Goal: Ask a question

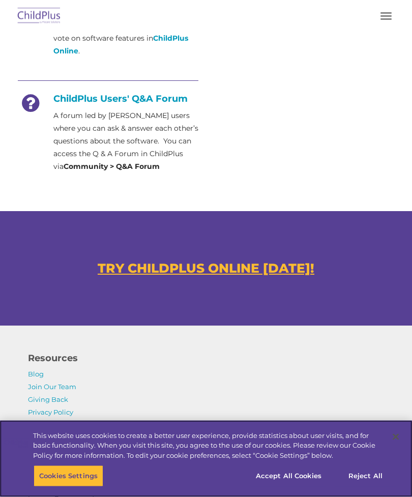
scroll to position [595, 0]
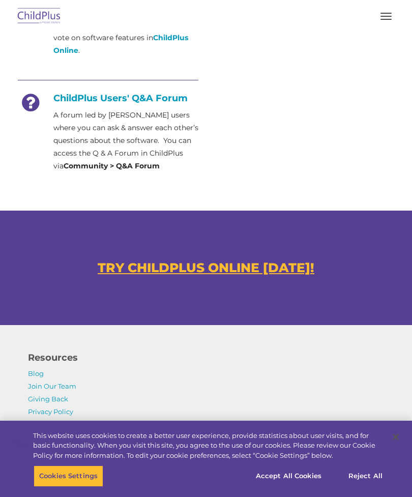
click at [231, 261] on u "TRY CHILDPLUS ONLINE TODAY!" at bounding box center [206, 267] width 217 height 15
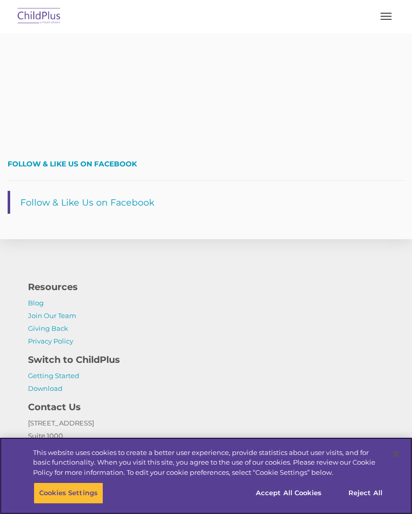
scroll to position [2368, 0]
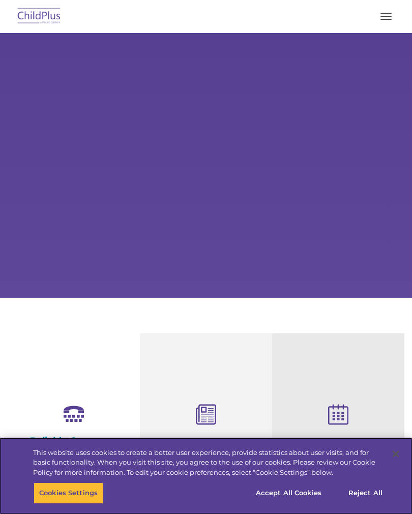
select select "MEDIUM"
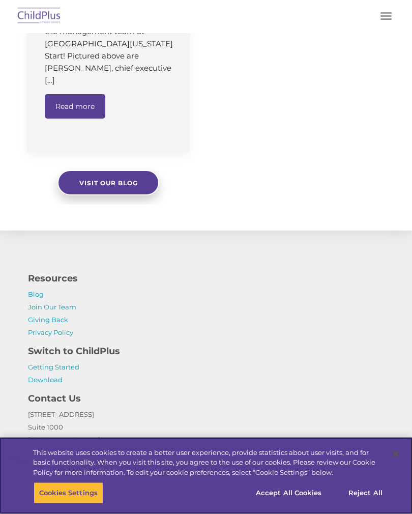
scroll to position [834, 0]
click at [292, 504] on button "Accept All Cookies" at bounding box center [288, 492] width 77 height 21
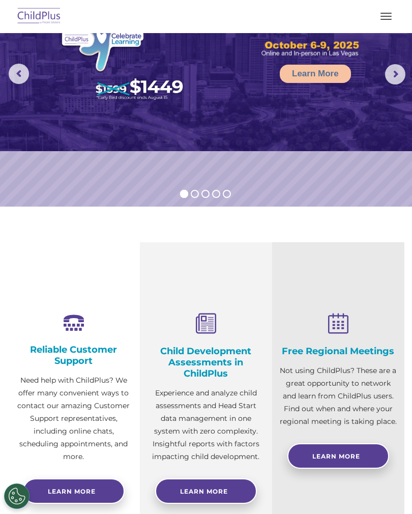
scroll to position [0, 0]
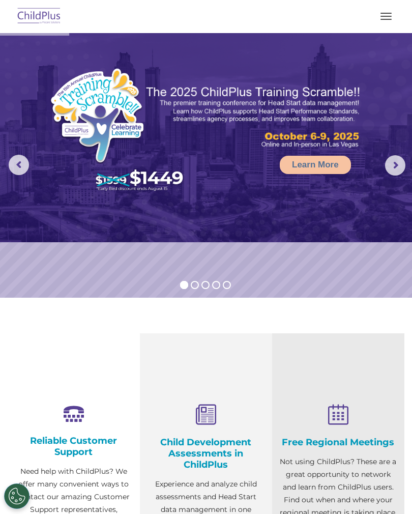
click at [385, 13] on span "button" at bounding box center [385, 13] width 11 height 1
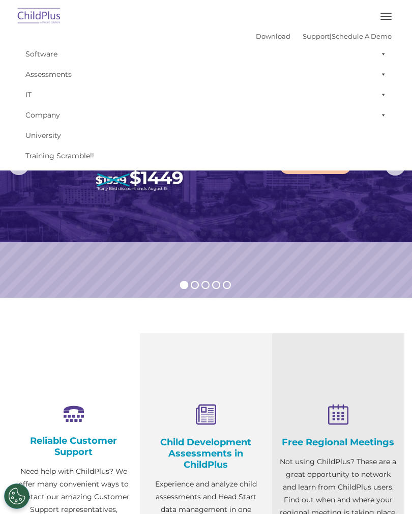
click at [379, 51] on span at bounding box center [381, 54] width 10 height 20
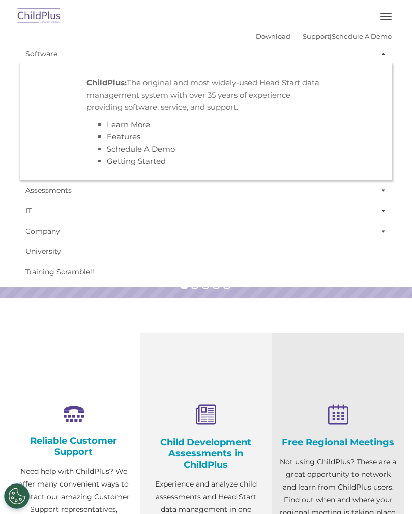
click at [96, 344] on div "Reliable Customer Support Need help with ChildPlus? We offer many convenient wa…" at bounding box center [74, 489] width 132 height 312
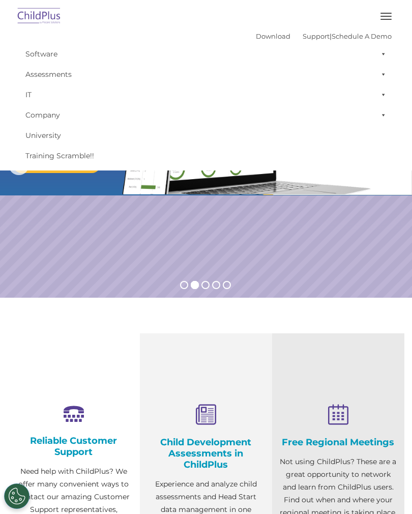
click at [258, 32] on link "Download" at bounding box center [273, 36] width 35 height 8
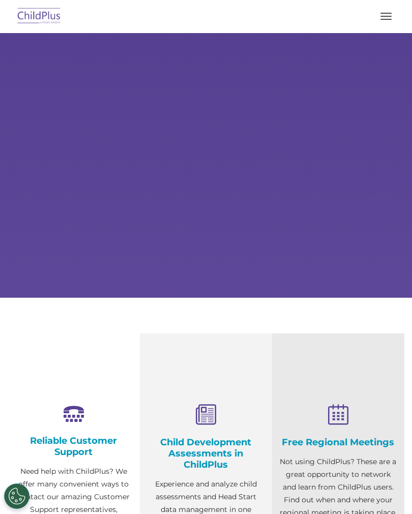
select select "MEDIUM"
